Goal: Browse casually

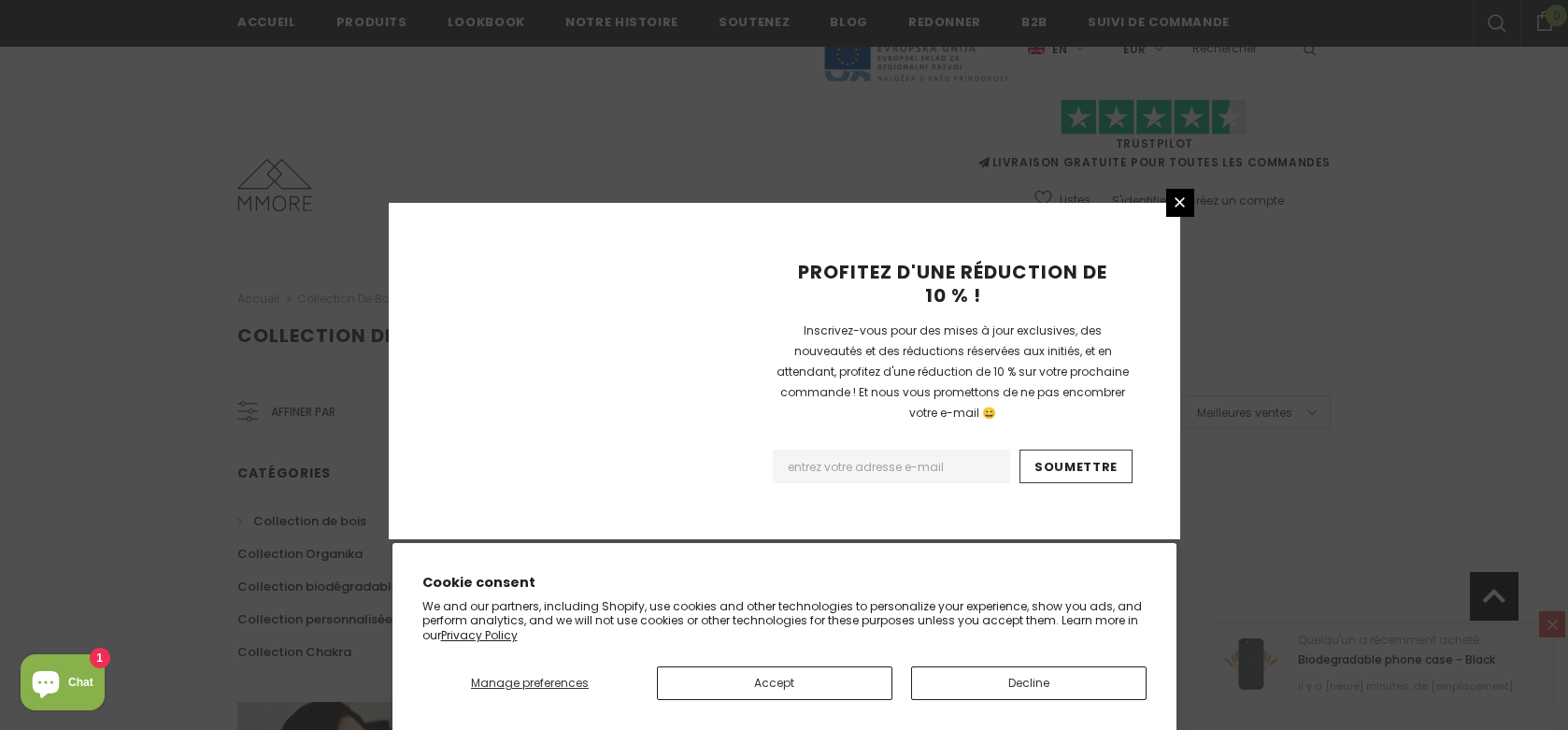
scroll to position [1230, 0]
